Goal: Task Accomplishment & Management: Manage account settings

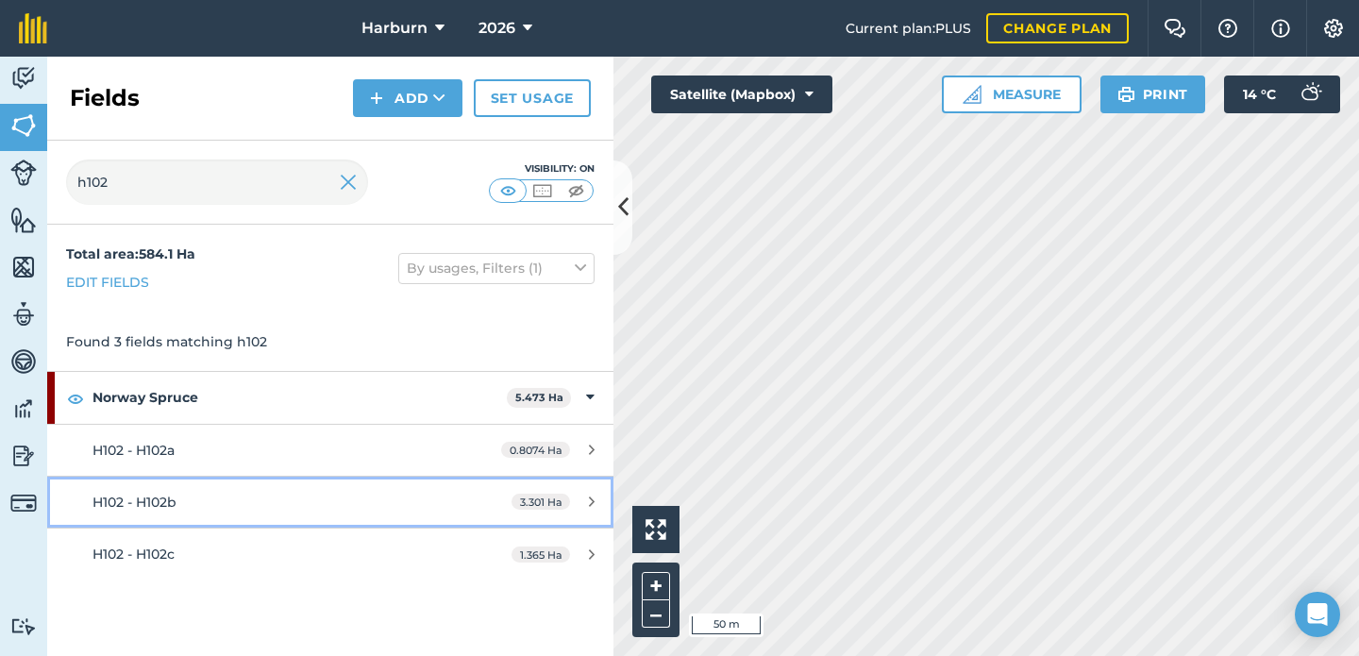
click at [385, 495] on div "H102 - H102b" at bounding box center [269, 502] width 355 height 21
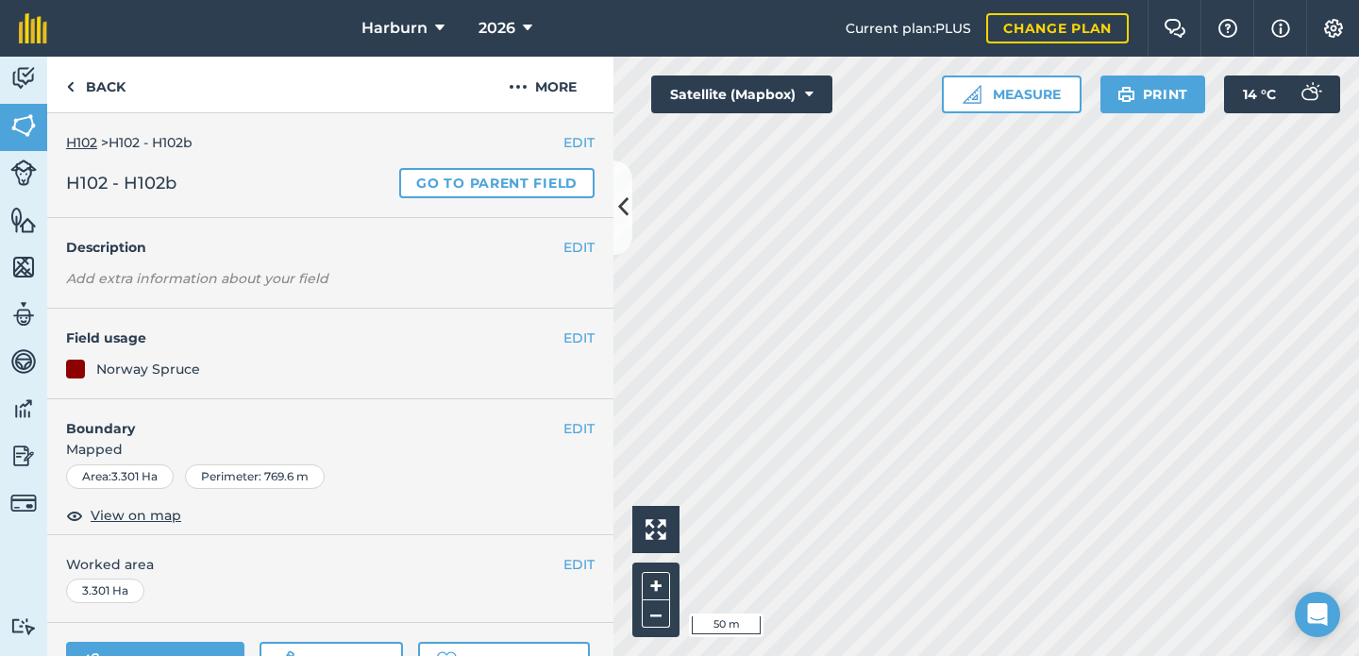
scroll to position [160, 0]
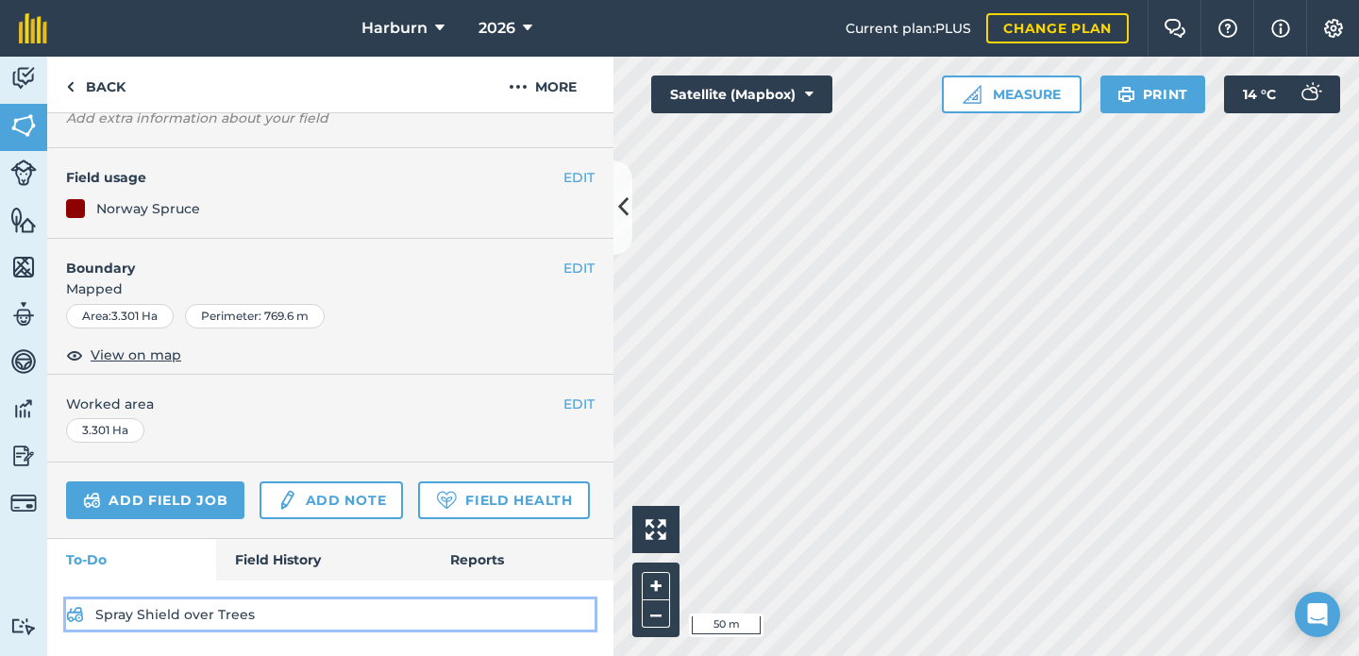
click at [329, 617] on link "Spray Shield over Trees" at bounding box center [330, 614] width 528 height 30
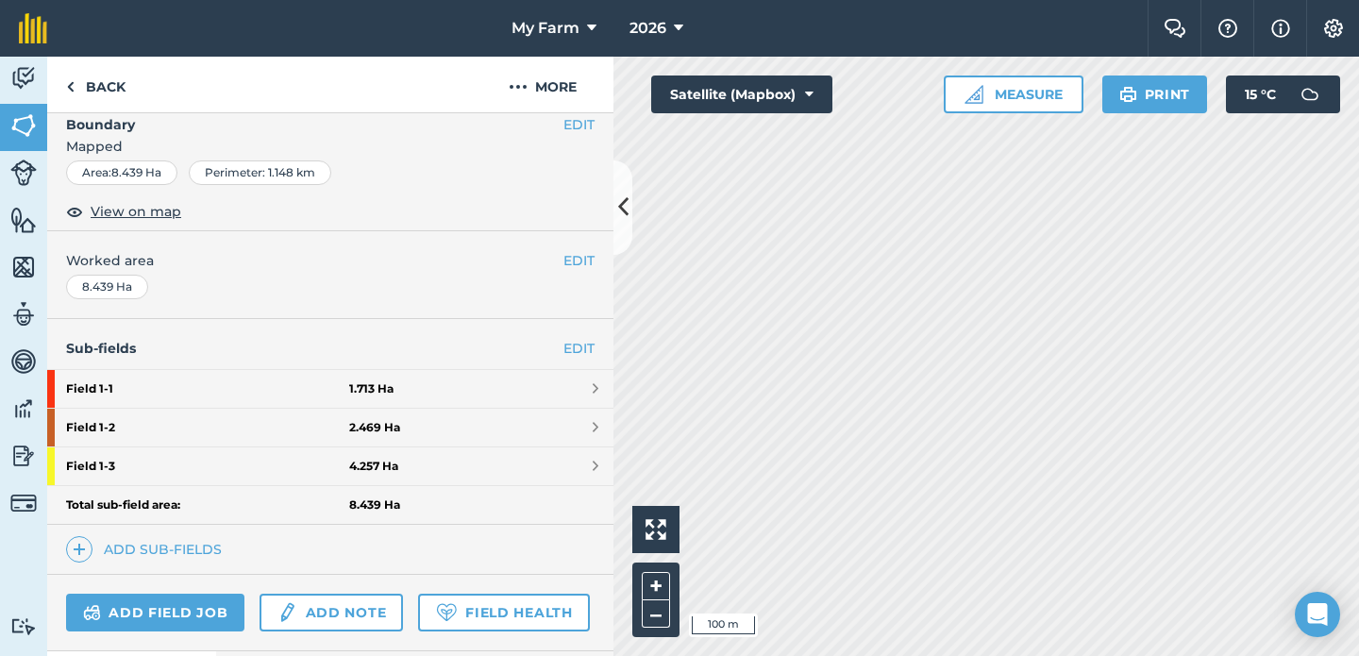
scroll to position [357, 0]
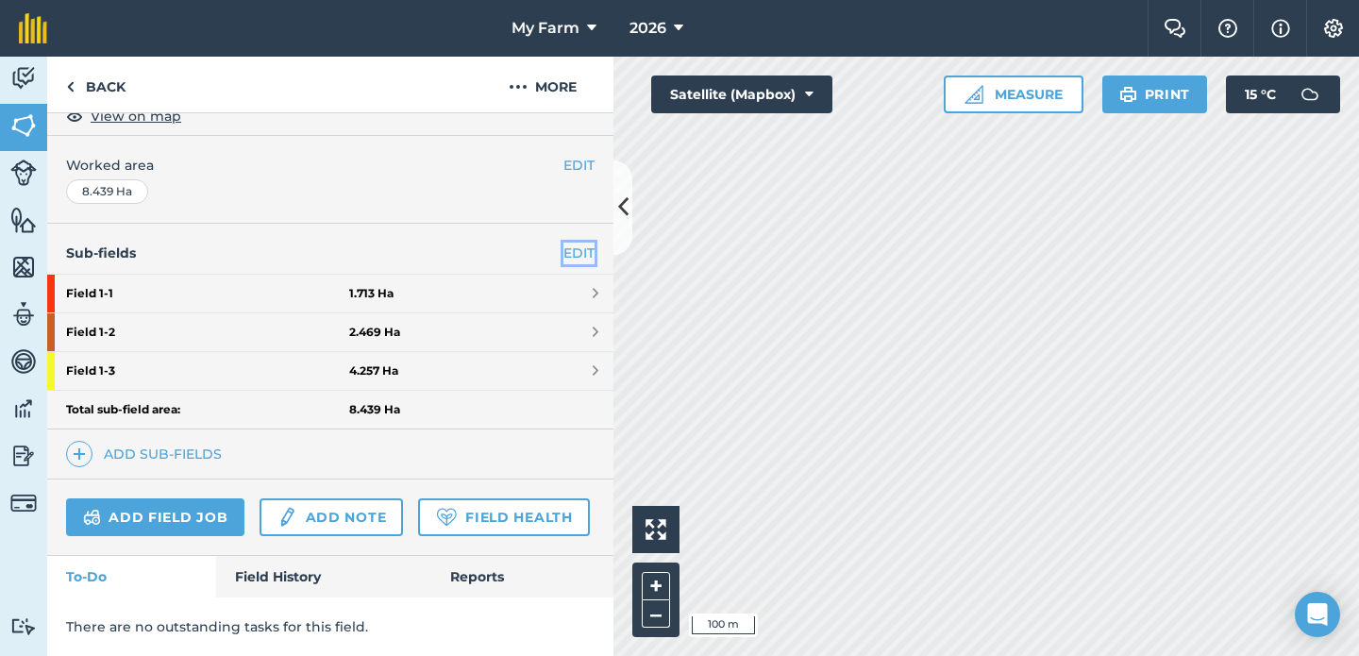
click at [572, 254] on link "EDIT" at bounding box center [578, 253] width 31 height 21
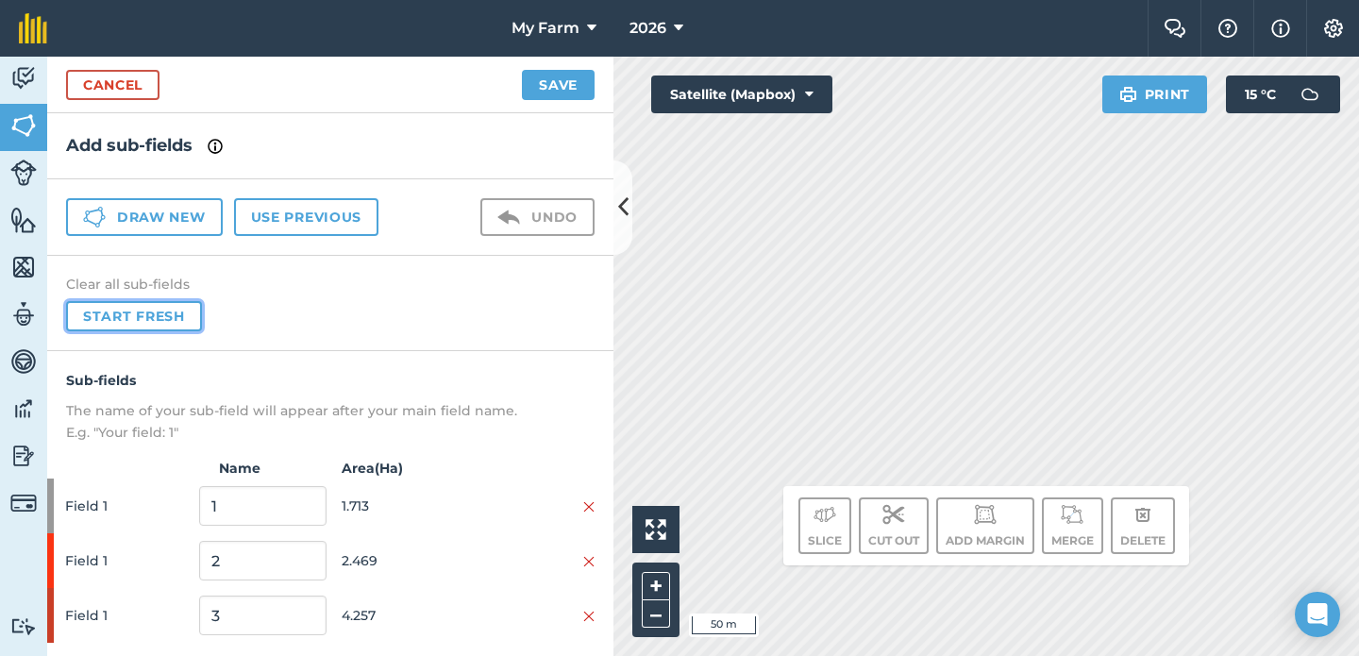
click at [185, 311] on button "Start fresh" at bounding box center [134, 316] width 136 height 30
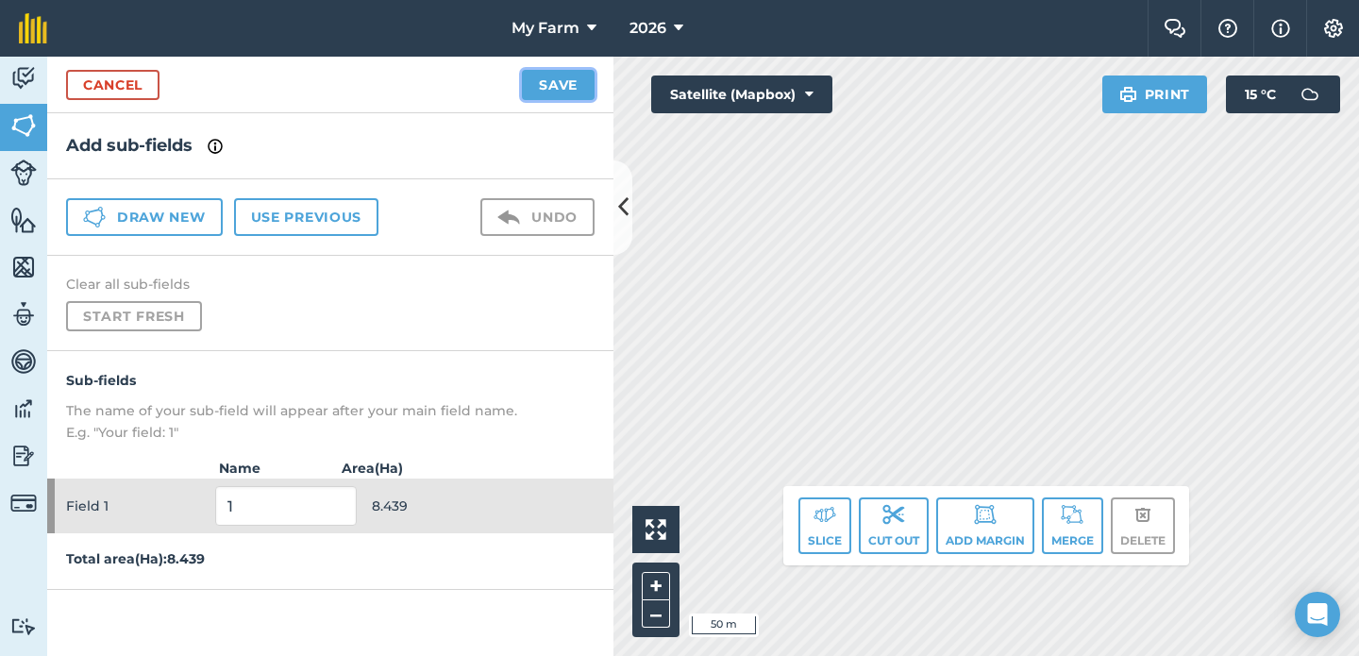
click at [548, 85] on button "Save" at bounding box center [558, 85] width 73 height 30
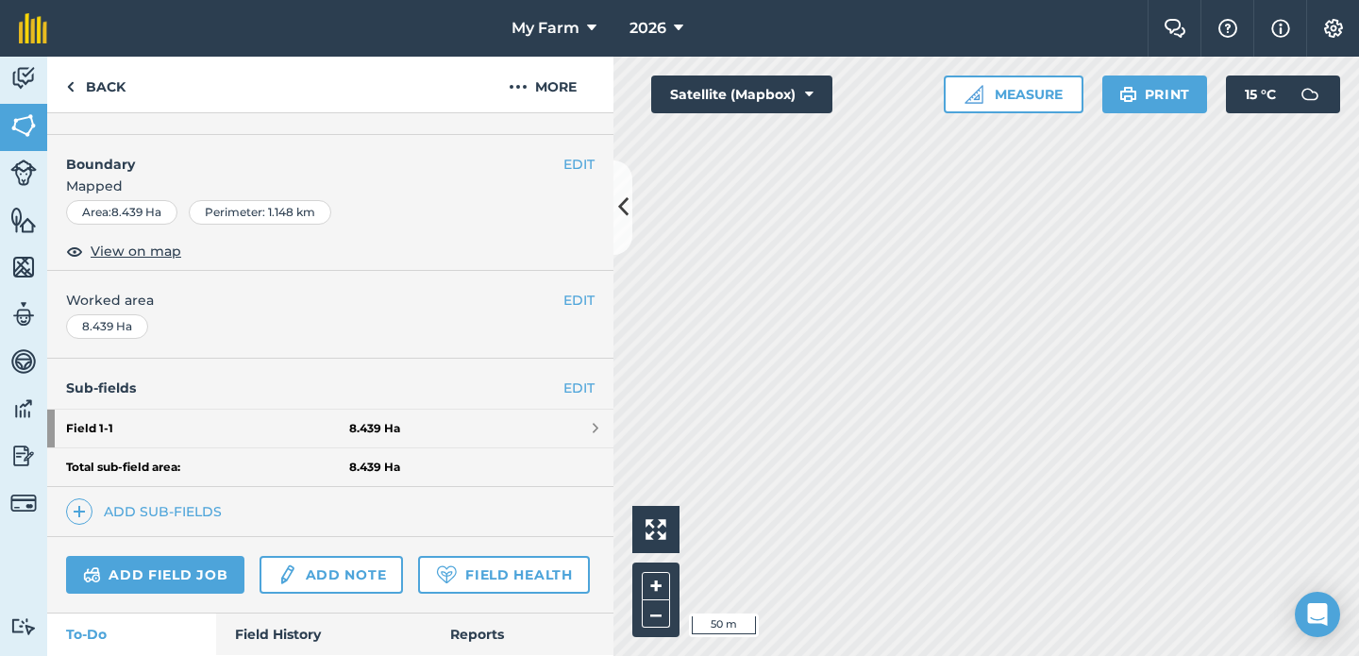
scroll to position [226, 0]
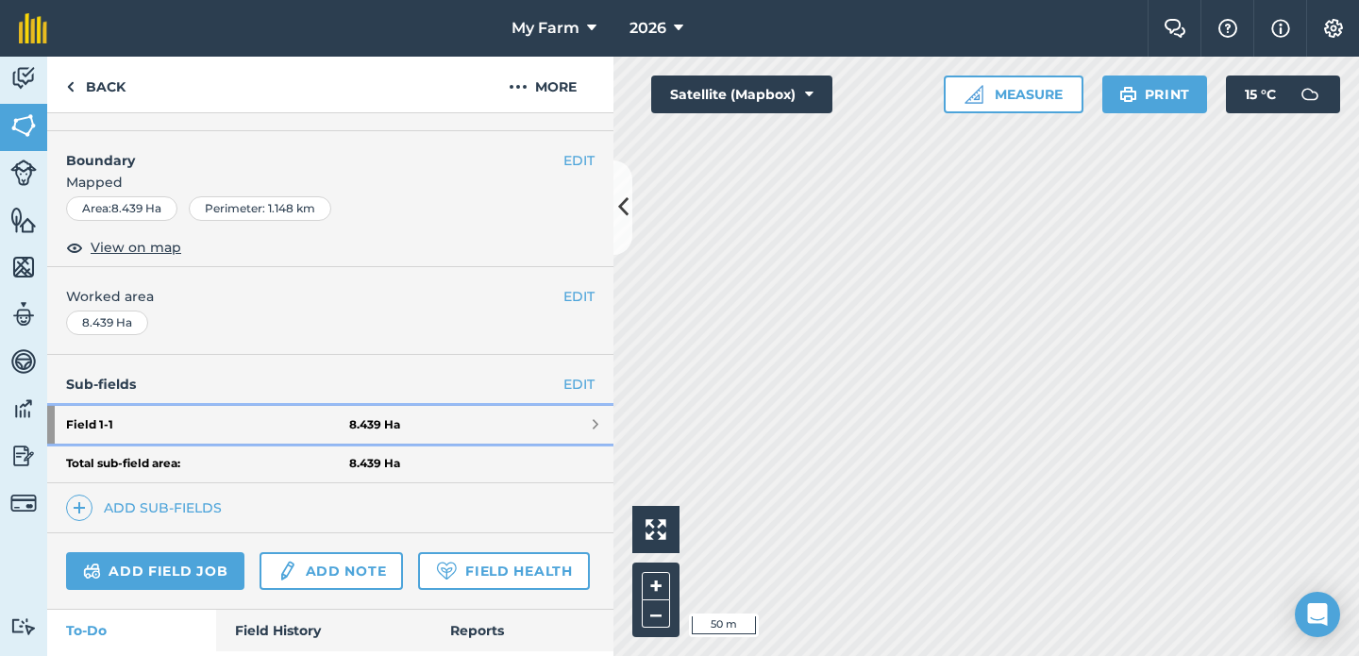
click at [552, 416] on link "Field 1 - 1 8.439 Ha" at bounding box center [330, 425] width 566 height 38
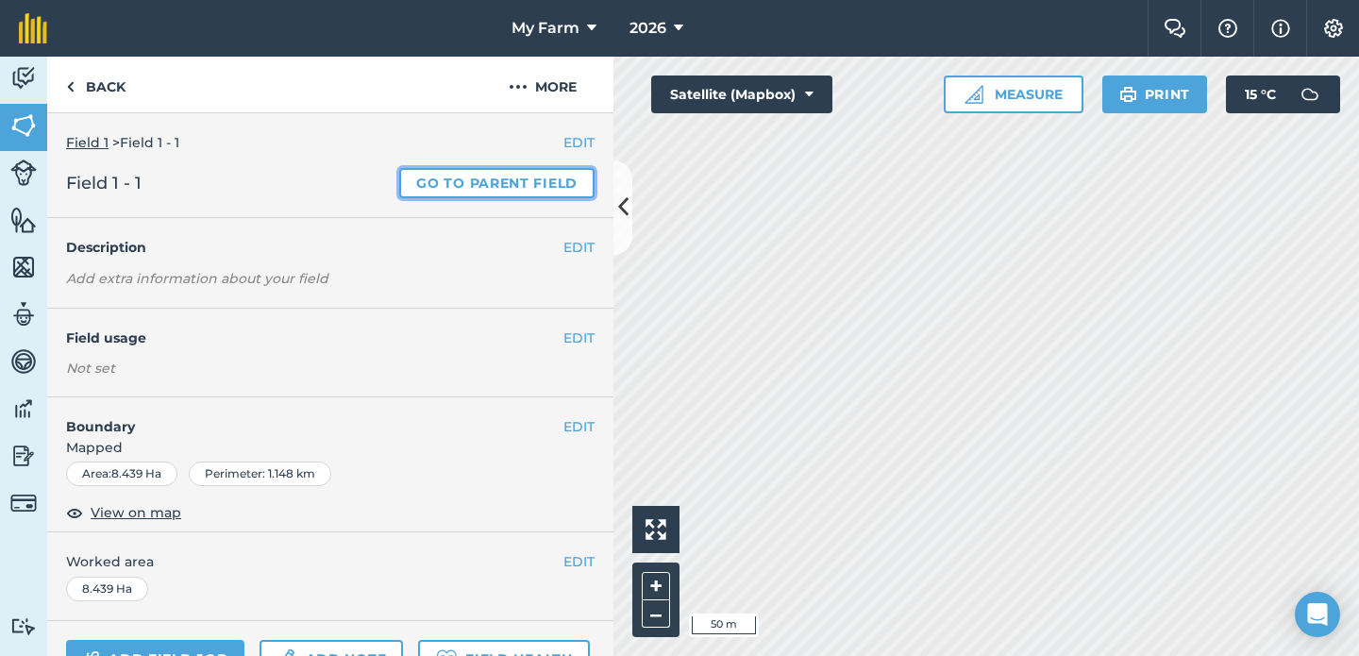
click at [508, 185] on link "Go to parent field" at bounding box center [496, 183] width 195 height 30
